Goal: Check status

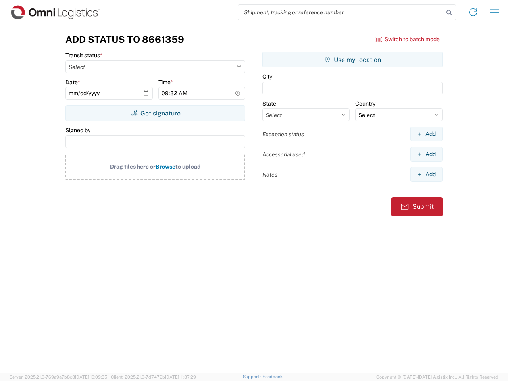
click at [341, 12] on input "search" at bounding box center [340, 12] width 205 height 15
click at [449, 13] on icon at bounding box center [449, 12] width 11 height 11
click at [473, 12] on icon at bounding box center [473, 12] width 13 height 13
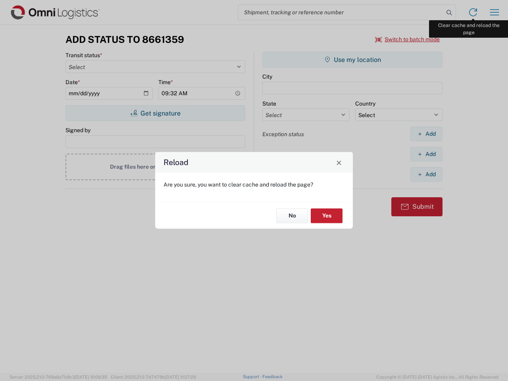
click at [494, 12] on div "Reload Are you sure, you want to clear cache and reload the page? No Yes" at bounding box center [254, 190] width 508 height 381
click at [407, 39] on div "Reload Are you sure, you want to clear cache and reload the page? No Yes" at bounding box center [254, 190] width 508 height 381
click at [155, 113] on div "Reload Are you sure, you want to clear cache and reload the page? No Yes" at bounding box center [254, 190] width 508 height 381
click at [352, 60] on div "Reload Are you sure, you want to clear cache and reload the page? No Yes" at bounding box center [254, 190] width 508 height 381
click at [426, 134] on div "Reload Are you sure, you want to clear cache and reload the page? No Yes" at bounding box center [254, 190] width 508 height 381
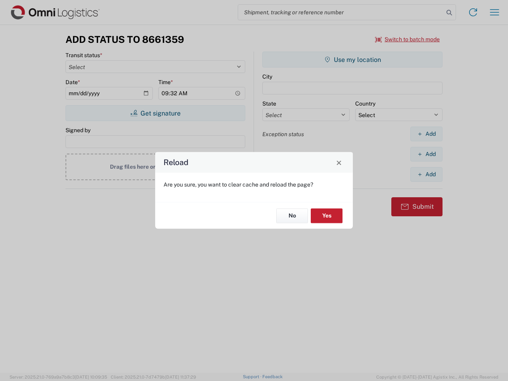
click at [426, 154] on div "Reload Are you sure, you want to clear cache and reload the page? No Yes" at bounding box center [254, 190] width 508 height 381
click at [426, 174] on div "Reload Are you sure, you want to clear cache and reload the page? No Yes" at bounding box center [254, 190] width 508 height 381
